Goal: Information Seeking & Learning: Learn about a topic

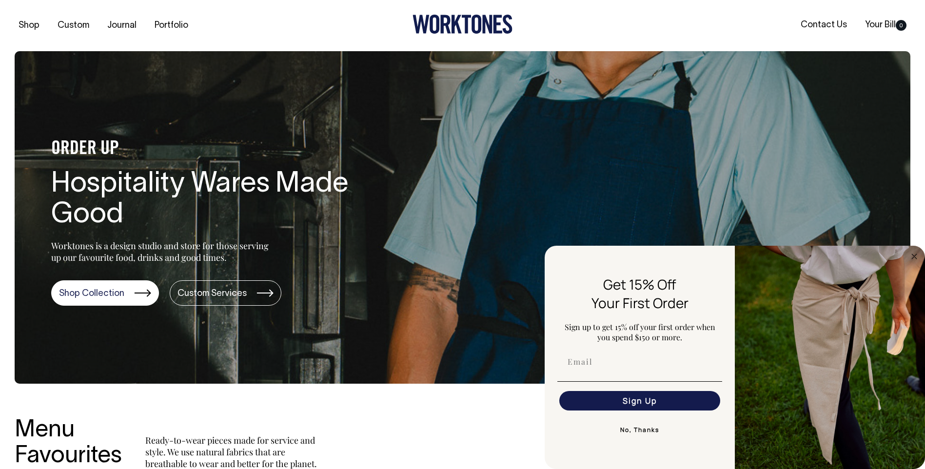
click at [637, 436] on button "No, Thanks" at bounding box center [639, 430] width 165 height 20
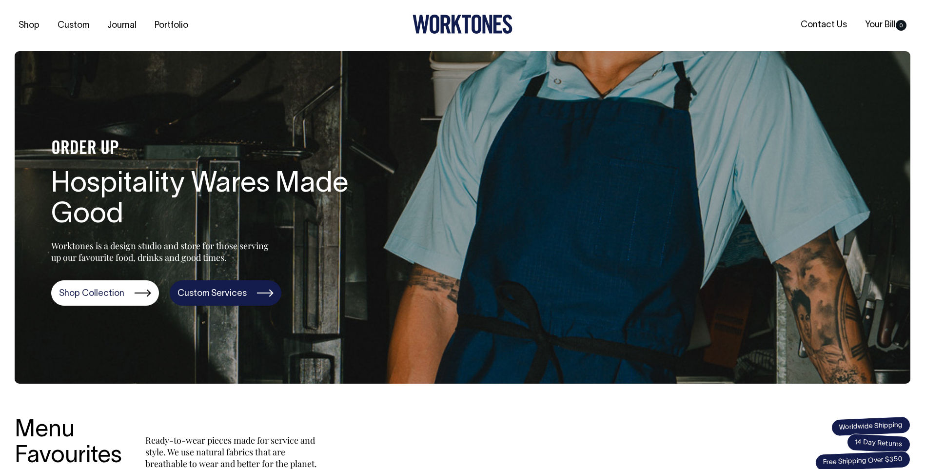
click at [235, 300] on link "Custom Services" at bounding box center [226, 292] width 112 height 25
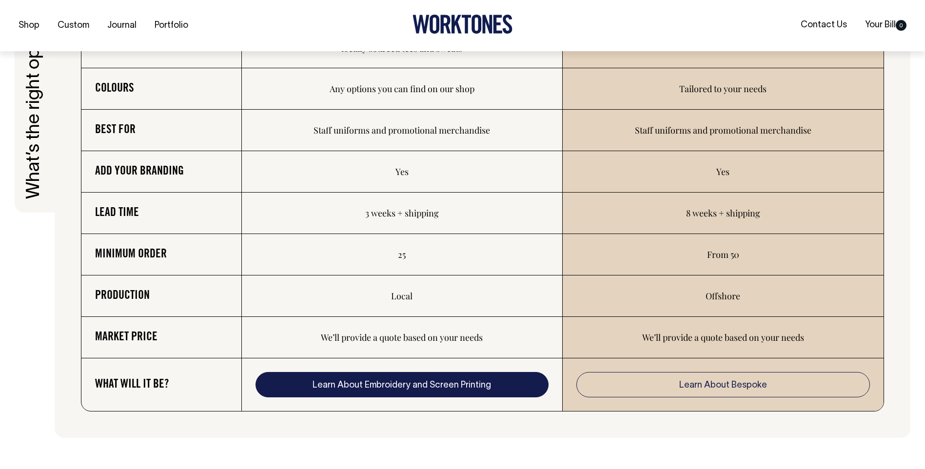
scroll to position [1658, 0]
click at [390, 390] on link "Learn About Embroidery and Screen Printing" at bounding box center [402, 384] width 293 height 25
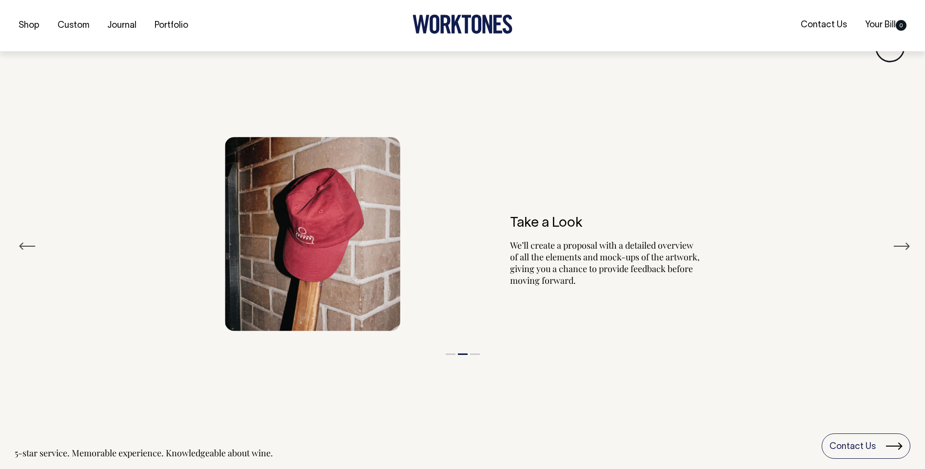
scroll to position [1154, 0]
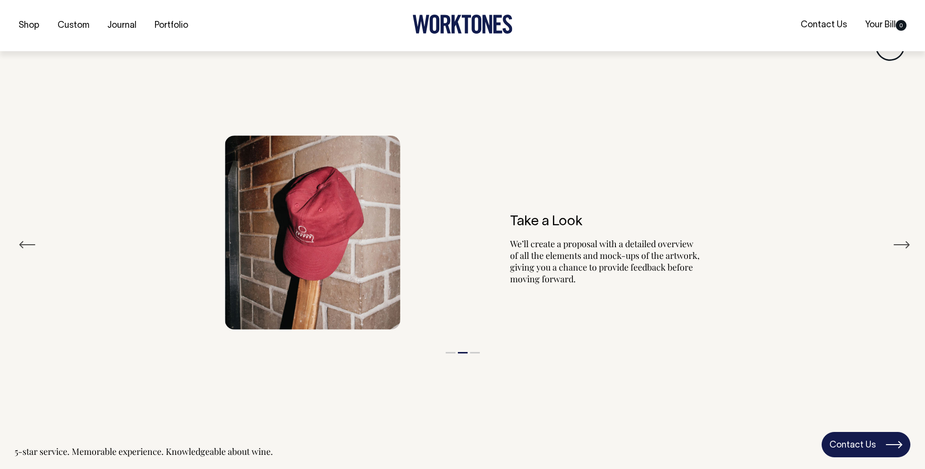
click at [871, 451] on link "Contact Us" at bounding box center [866, 444] width 89 height 25
click at [861, 440] on link "Contact Us" at bounding box center [866, 444] width 89 height 25
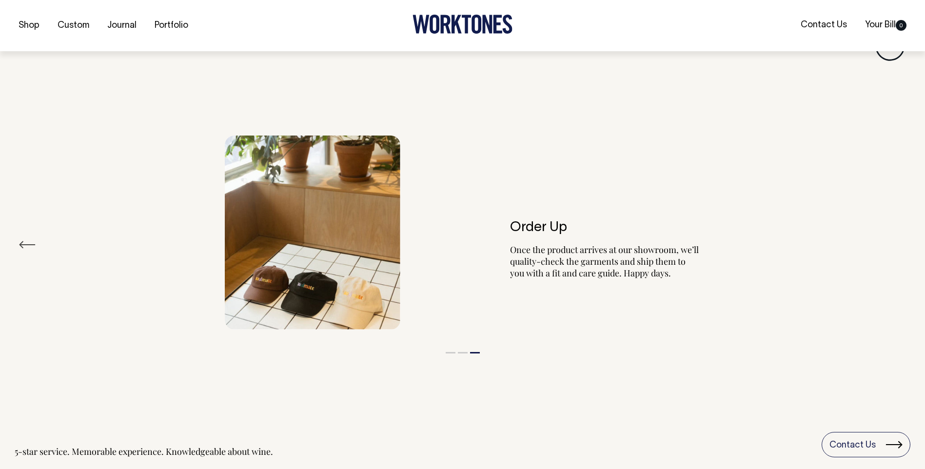
click at [23, 239] on button "Previous" at bounding box center [28, 245] width 18 height 15
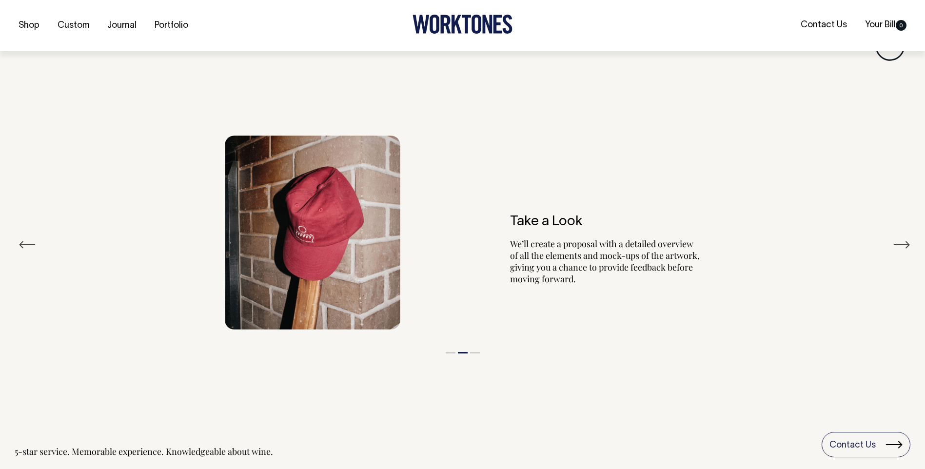
click at [22, 239] on button "Previous" at bounding box center [28, 245] width 18 height 15
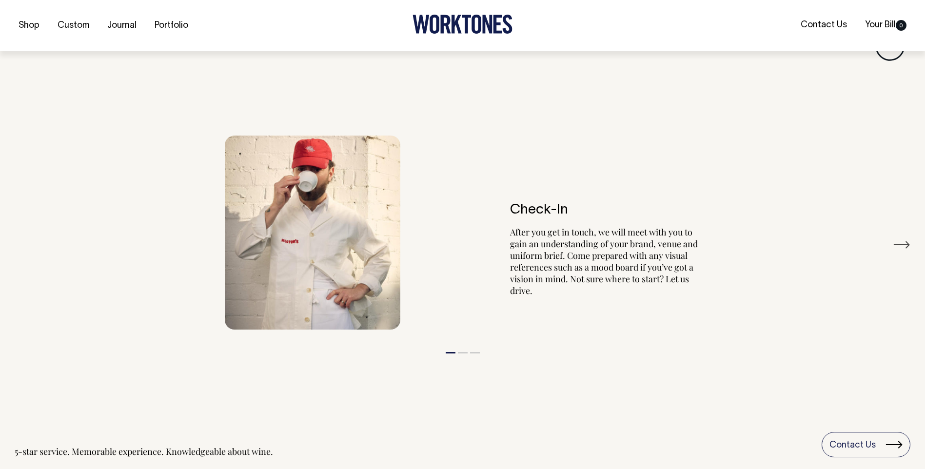
click at [22, 239] on div "Check-In After you get in touch, we will meet with you to gain an understanding…" at bounding box center [463, 232] width 896 height 223
click at [161, 22] on link "Portfolio" at bounding box center [171, 26] width 41 height 16
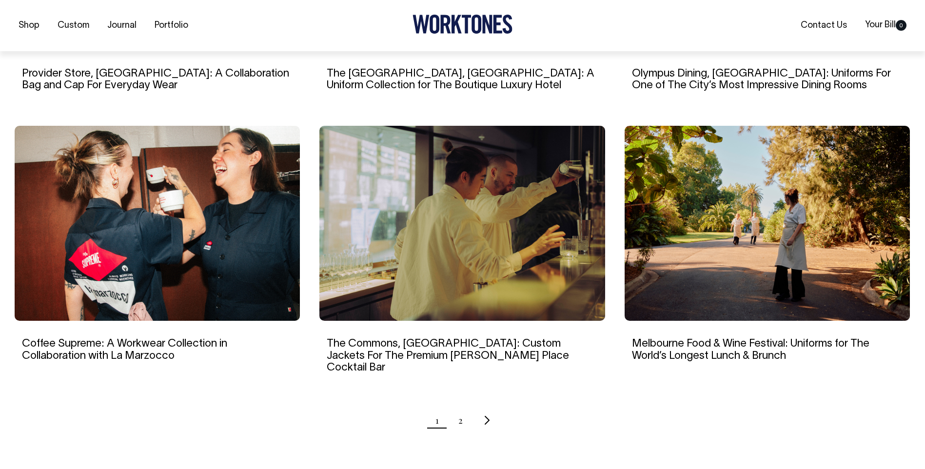
scroll to position [829, 0]
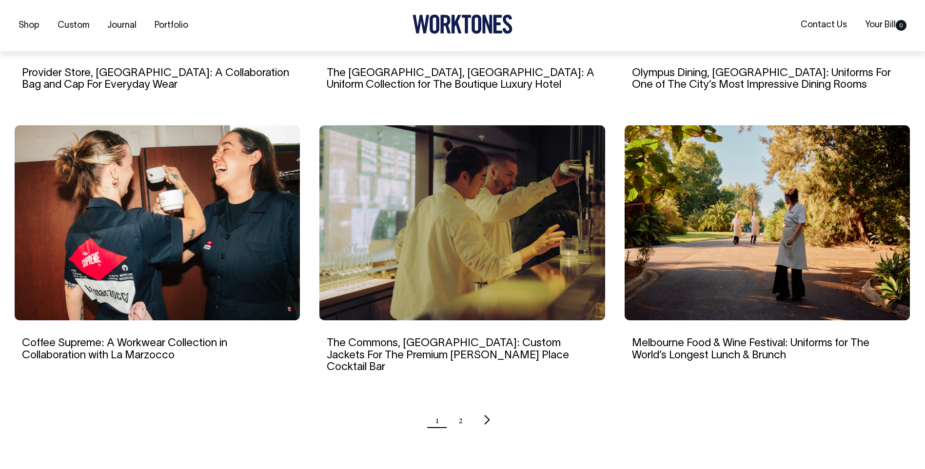
click at [484, 415] on icon "Next page" at bounding box center [487, 420] width 6 height 10
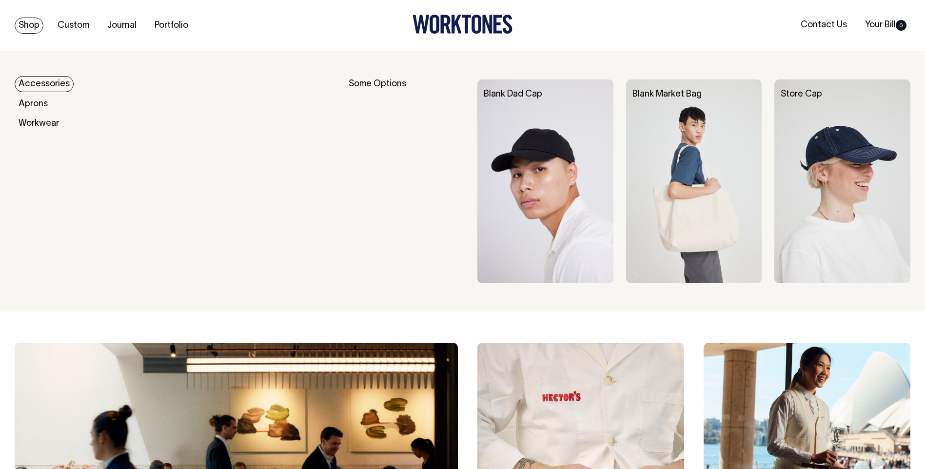
click at [35, 28] on link "Shop" at bounding box center [29, 26] width 29 height 16
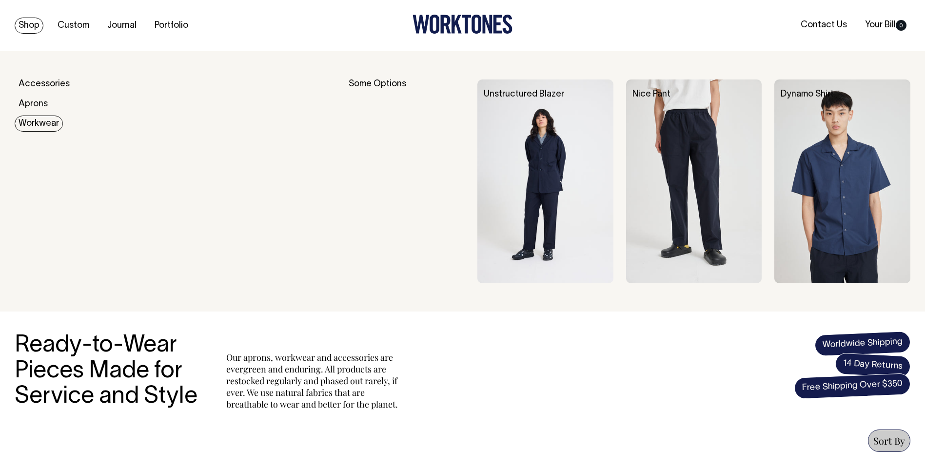
click at [33, 125] on link "Workwear" at bounding box center [39, 124] width 48 height 16
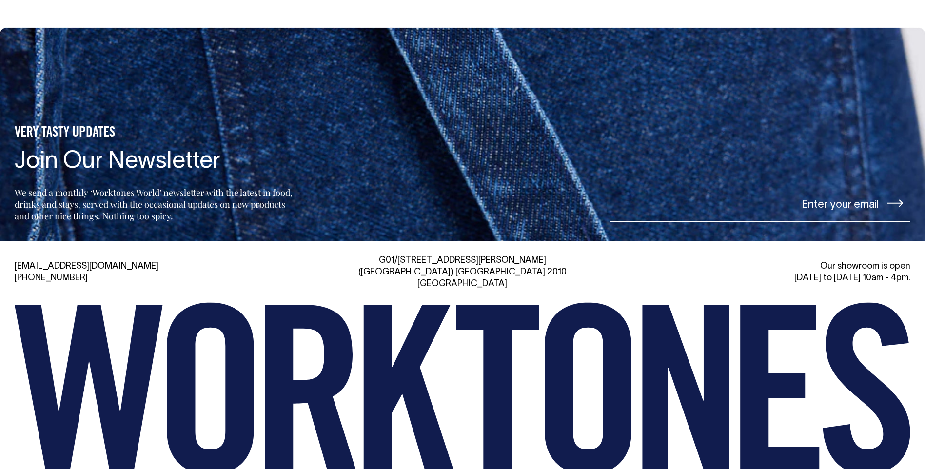
scroll to position [1128, 0]
